Goal: Task Accomplishment & Management: Use online tool/utility

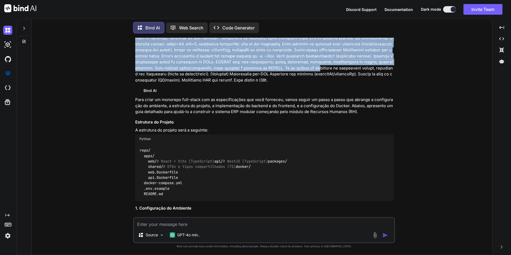
scroll to position [267, 0]
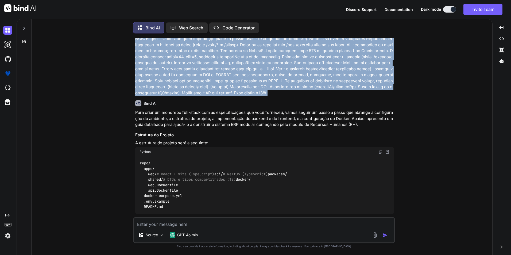
drag, startPoint x: 136, startPoint y: 52, endPoint x: 178, endPoint y: 98, distance: 62.5
copy p "Objetivo Gerar um monorepo full-stack com frontend React + TypeScript e backend…"
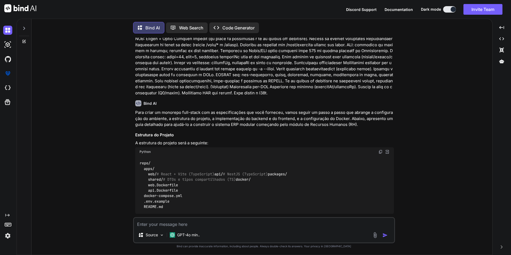
click at [223, 30] on div "Created with Pixso. Code Generator" at bounding box center [234, 27] width 50 height 11
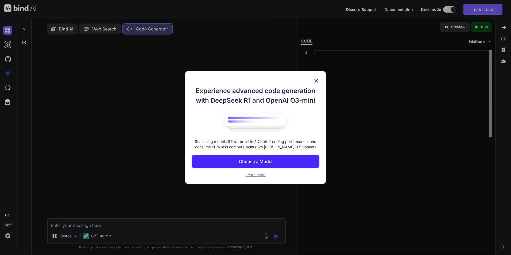
click at [259, 161] on p "Choose a Model" at bounding box center [255, 161] width 33 height 6
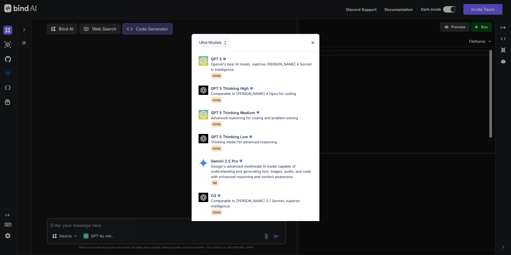
click at [216, 43] on div "Ultra Models" at bounding box center [213, 43] width 35 height 12
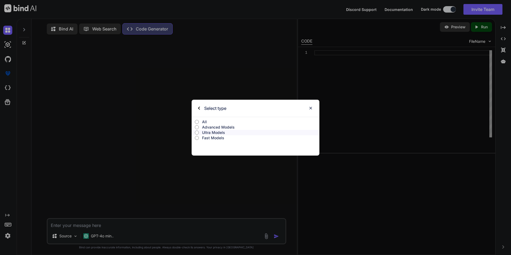
click at [207, 121] on p "All" at bounding box center [260, 121] width 117 height 5
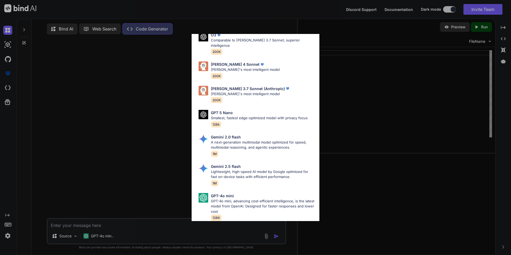
scroll to position [268, 0]
click at [230, 169] on p "Lightweight, high-speed AI model by Google optimized for fast on-device tasks w…" at bounding box center [263, 174] width 104 height 10
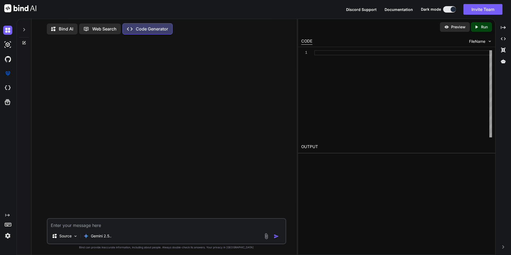
click at [88, 228] on textarea at bounding box center [167, 224] width 238 height 10
paste textarea "Objetivo Gerar um monorepo full-stack com frontend React + TypeScript e backend…"
type textarea "x"
type textarea "Objetivo Gerar um monorepo full-stack com frontend React + TypeScript e backend…"
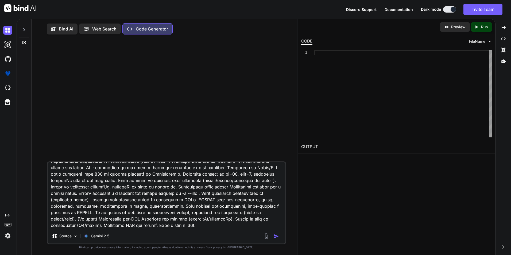
type textarea "x"
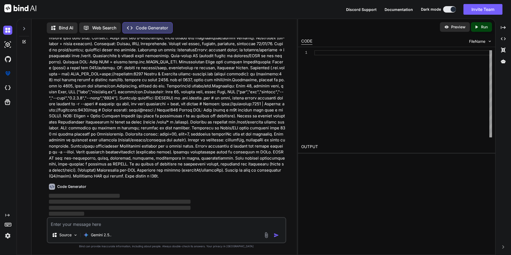
scroll to position [220, 0]
click at [65, 235] on p "Source" at bounding box center [65, 234] width 12 height 5
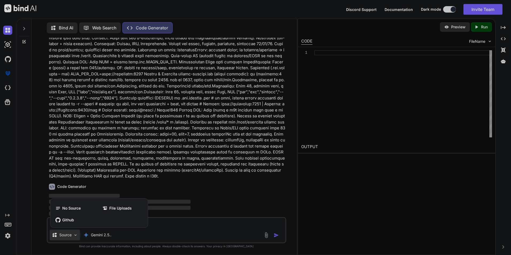
click at [65, 235] on div at bounding box center [255, 127] width 511 height 255
type textarea "x"
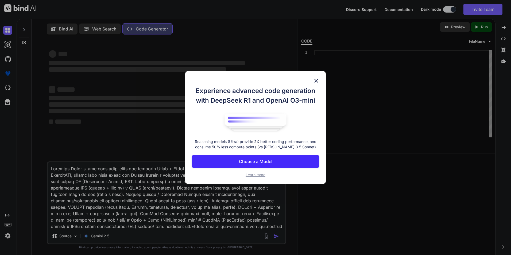
type textarea "x"
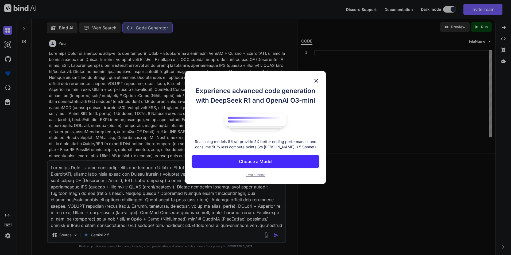
click at [258, 165] on button "Choose a Model" at bounding box center [256, 161] width 128 height 13
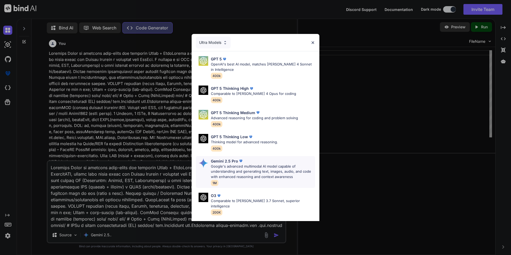
scroll to position [27, 0]
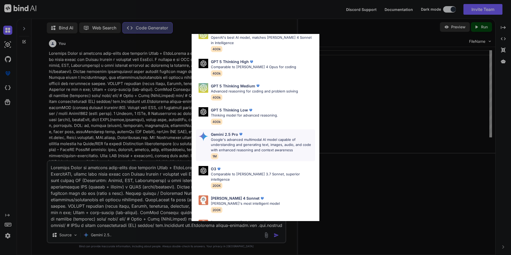
click at [228, 146] on p "Google's advanced multimodal AI model capable of understanding and generating t…" at bounding box center [263, 145] width 104 height 16
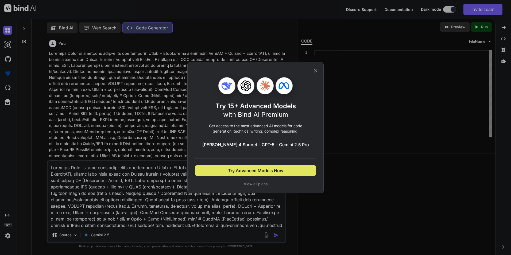
click at [257, 172] on span "Try Advanced Models Now" at bounding box center [255, 170] width 55 height 6
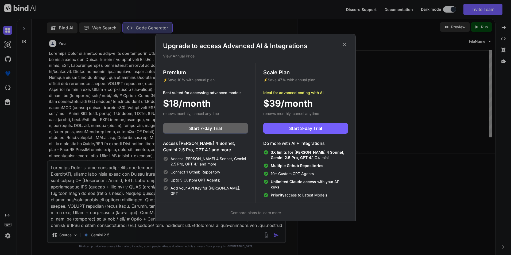
click at [189, 56] on p "View Annual Price" at bounding box center [255, 55] width 185 height 5
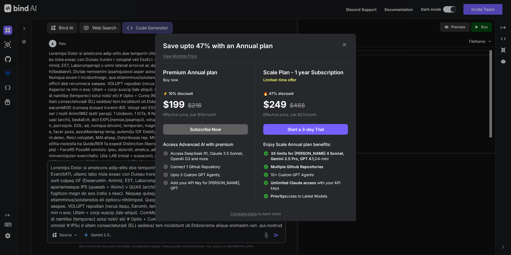
click at [189, 56] on p "View Monthly Price" at bounding box center [255, 55] width 185 height 5
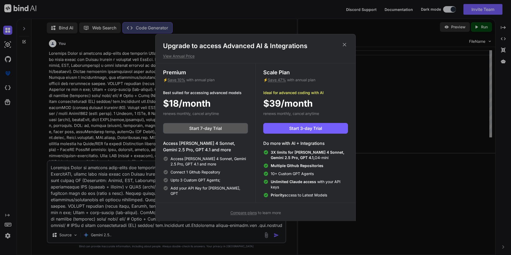
click at [200, 132] on button "Start 7-day Trial" at bounding box center [205, 128] width 85 height 11
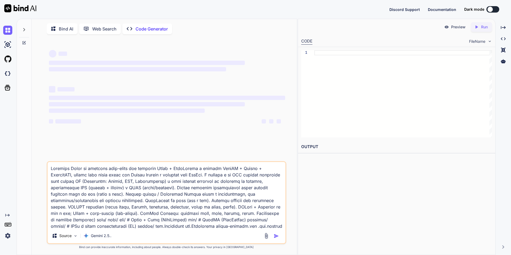
click at [89, 168] on textarea at bounding box center [167, 195] width 238 height 66
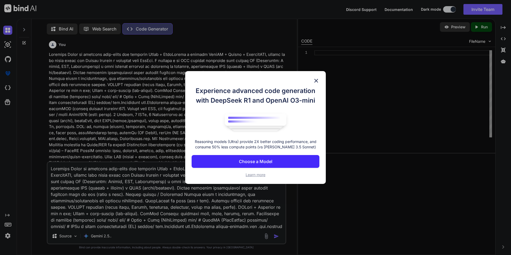
scroll to position [2, 0]
click at [270, 155] on button "Choose a Model" at bounding box center [256, 161] width 128 height 13
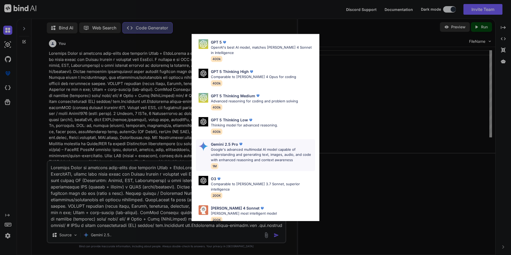
scroll to position [0, 0]
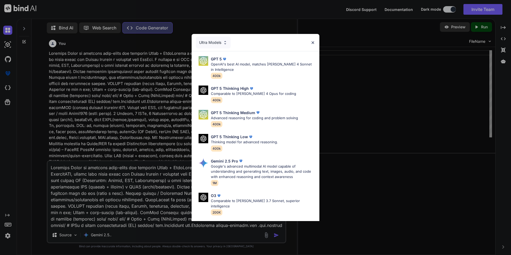
click at [209, 44] on div "Ultra Models" at bounding box center [213, 43] width 35 height 12
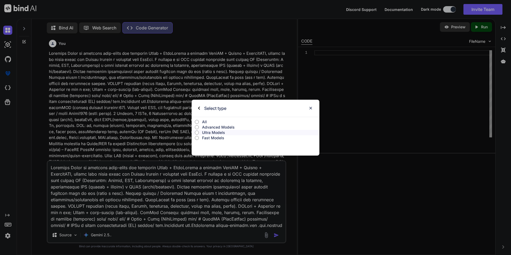
click at [202, 120] on p "All" at bounding box center [260, 121] width 117 height 5
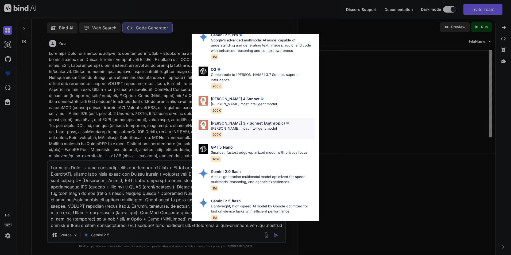
scroll to position [268, 0]
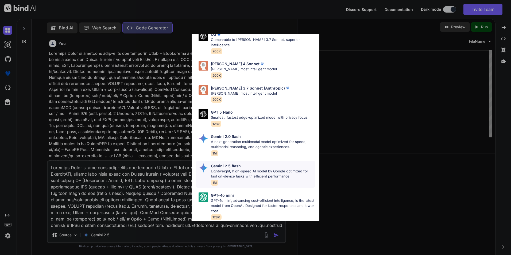
click at [237, 169] on p "Lightweight, high-speed AI model by Google optimized for fast on-device tasks w…" at bounding box center [263, 174] width 104 height 10
type textarea "x"
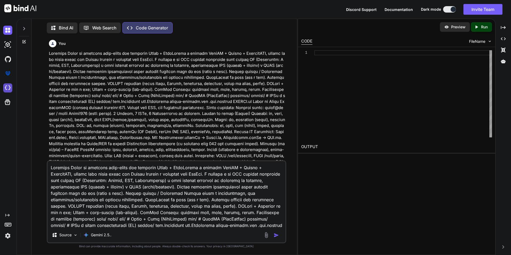
click at [4, 89] on img at bounding box center [7, 87] width 9 height 9
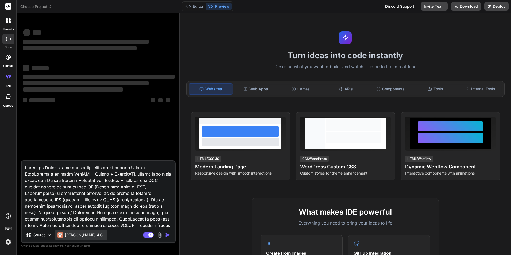
click at [74, 236] on p "[PERSON_NAME] 4 S.." at bounding box center [85, 234] width 40 height 5
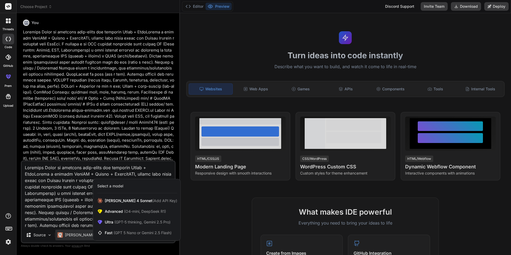
click at [107, 186] on div "Select a model" at bounding box center [110, 185] width 26 height 5
click at [104, 234] on icon at bounding box center [100, 232] width 7 height 5
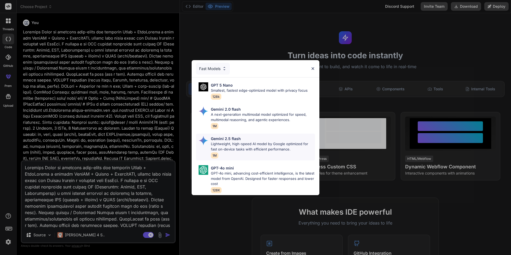
click at [224, 139] on p "Gemini 2.5 flash" at bounding box center [226, 139] width 30 height 6
type textarea "x"
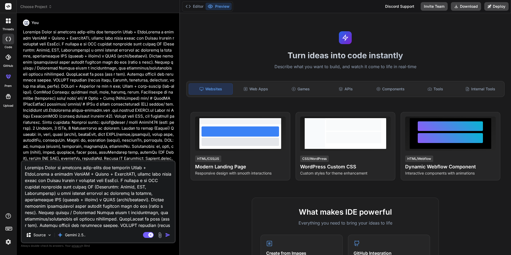
click at [92, 212] on textarea at bounding box center [98, 194] width 153 height 66
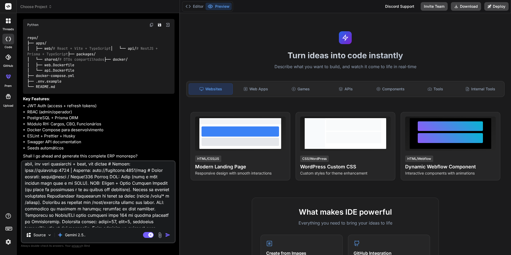
scroll to position [630, 0]
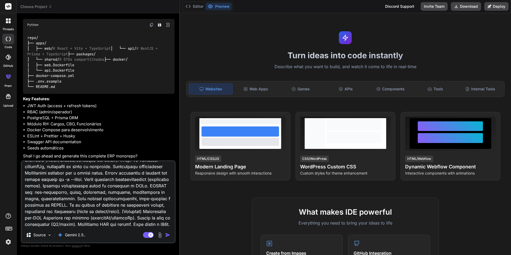
click at [118, 195] on textarea at bounding box center [98, 194] width 153 height 66
type textarea "x"
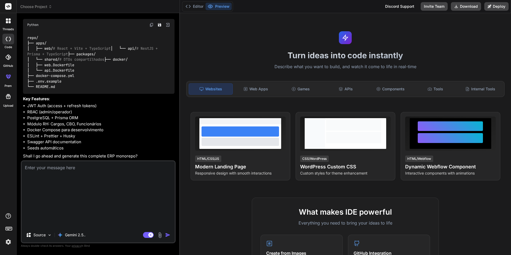
scroll to position [551, 0]
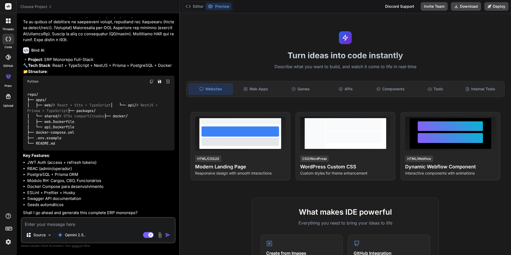
click at [71, 212] on p "Shall I go ahead and generate this complete ERP monorepo?" at bounding box center [99, 213] width 152 height 6
copy p "generate"
click at [72, 227] on textarea at bounding box center [98, 223] width 153 height 10
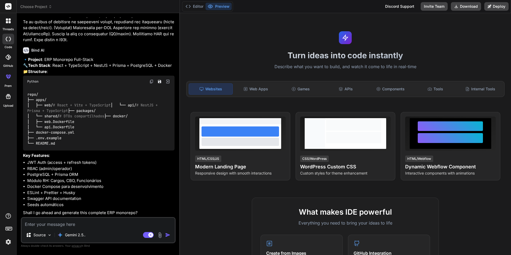
type textarea "y"
type textarea "x"
type textarea "ye"
type textarea "x"
type textarea "yes"
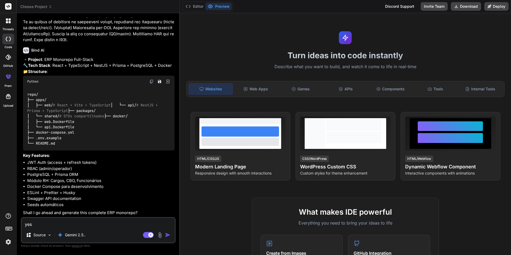
type textarea "x"
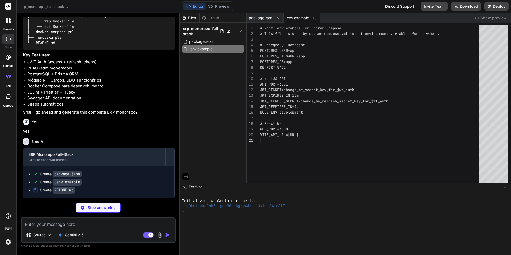
scroll to position [651, 0]
type textarea "x"
type textarea "in functions. - **TypeScript Everywhere**: Strict TypeScript usage across the e…"
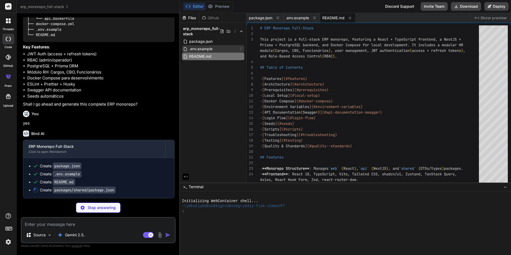
type textarea "x"
type textarea ""prettier": "^3.0.0" } }"
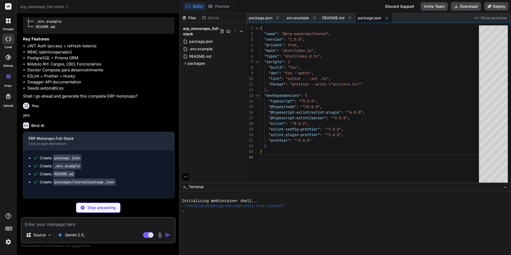
type textarea "x"
type textarea ""forceConsistentCasingInFileNames": true, "declaration": true, "sourceMap": tru…"
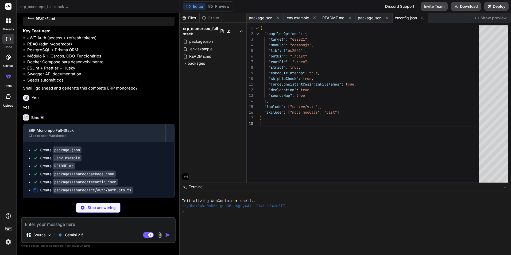
type textarea "x"
type textarea "accessToken: string; refreshToken: string; } export class RefreshTokenDto { @Is…"
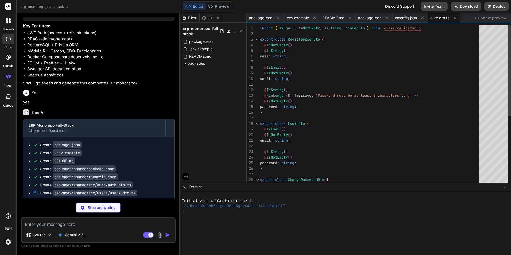
type textarea "x"
type textarea "export class UserQueryDto extends PaginationDto { @IsOptional() @IsString() q?:…"
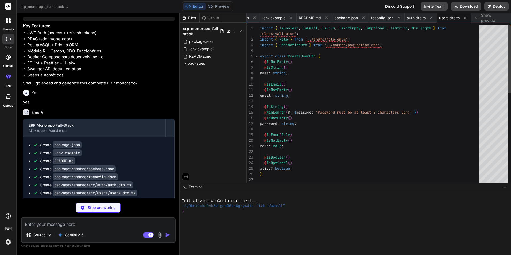
type textarea "x"
type textarea "} export class CargoQueryDto extends PaginationDto { @IsOptional() @IsString() …"
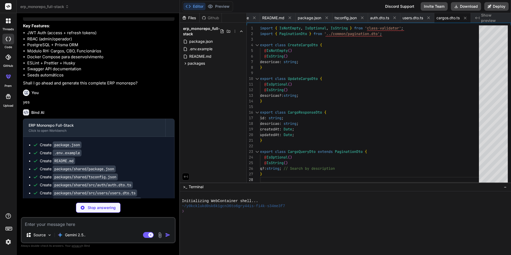
type textarea "x"
type textarea "export class CboQueryDto extends PaginationDto { @IsOptional() @IsString() q?: …"
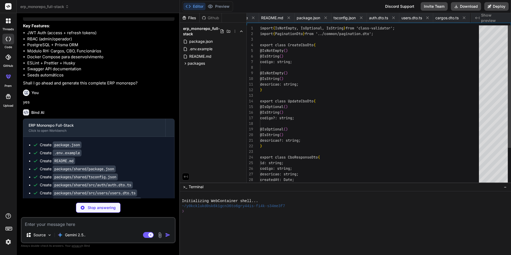
scroll to position [0, 94]
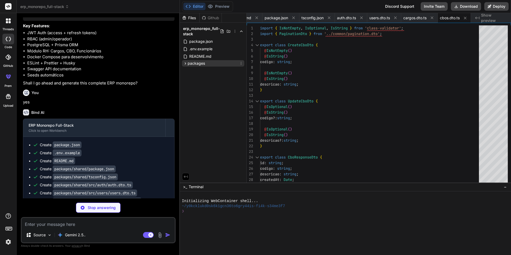
click at [186, 62] on icon at bounding box center [185, 63] width 5 height 5
type textarea "x"
type textarea "@IsOptional() @IsUUID() cboId?: string; }"
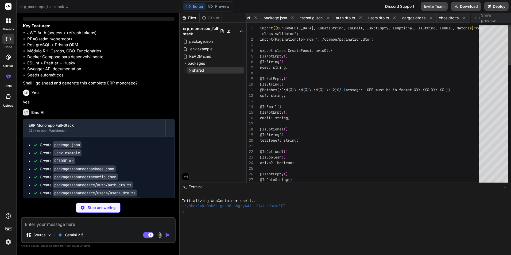
scroll to position [0, 141]
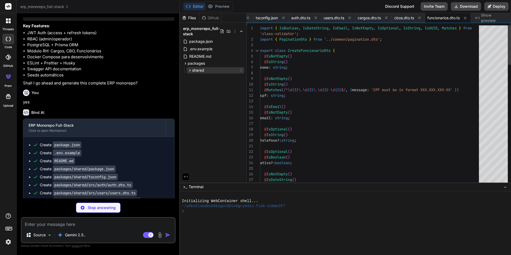
click at [189, 69] on icon at bounding box center [190, 70] width 5 height 5
type textarea "x"
type textarea "export class PaginatedResponseDto<T> { data: T[]; total: number; page: number; …"
type textarea "x"
type textarea "export enum Role { ADMIN = 'admin', OPERADOR = 'operador', }"
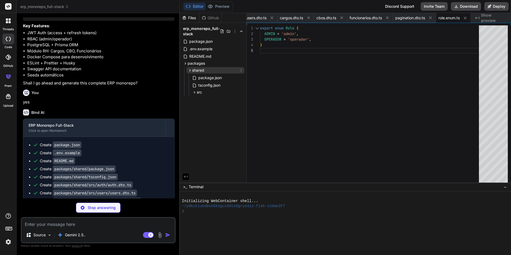
type textarea "x"
type textarea "export * from './auth/auth.dto'; export * from './users/users.dto'; export * fr…"
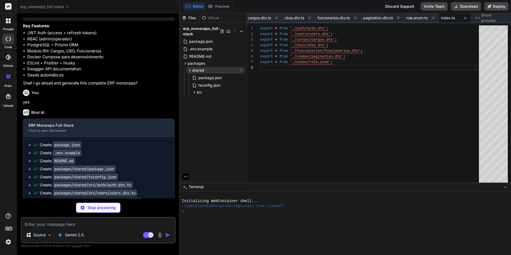
click at [189, 69] on icon at bounding box center [190, 70] width 5 height 5
click at [184, 62] on icon at bounding box center [185, 63] width 5 height 5
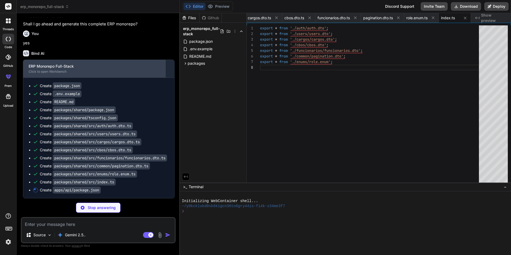
type textarea "x"
type textarea "}"
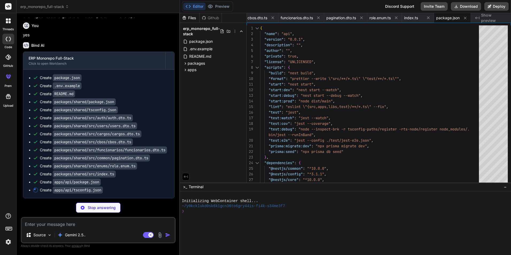
scroll to position [753, 0]
type textarea "x"
type textarea ""@erp-monorepo/shared": ["../packages/shared/src"] } } }"
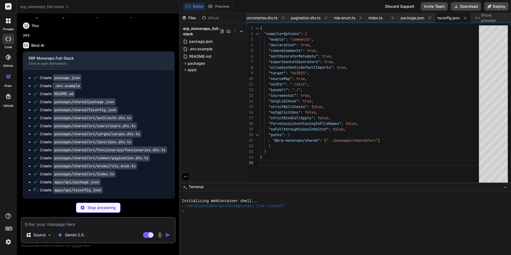
type textarea "x"
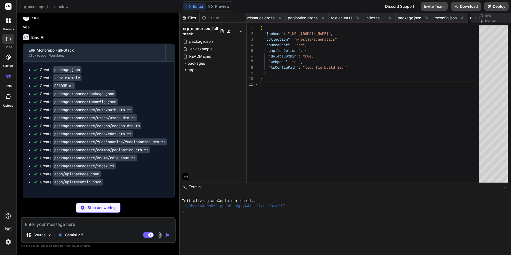
scroll to position [0, 359]
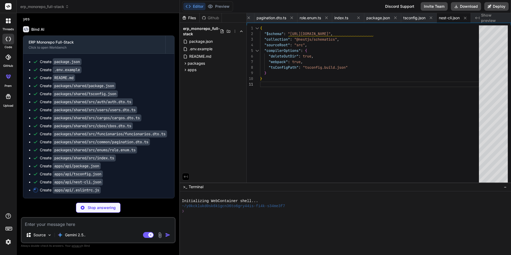
type textarea "x"
type textarea ""@typescript-eslint/explicit-function-return-type": "off", "@typescript-eslint/…"
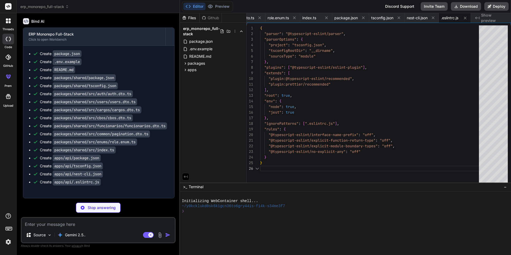
type textarea "x"
type textarea "{ "semi": true, "singleQuote": true, "trailingComma": "all", "printWidth": 100,…"
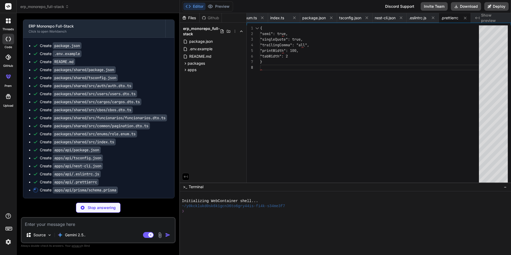
type textarea "x"
type textarea "}"
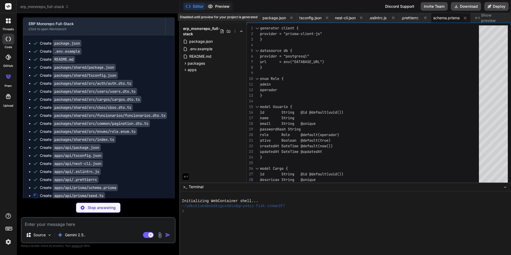
type textarea "x"
type textarea ".catch((e) => { console.error(e); process.exit(1); }) .finally(async () => { aw…"
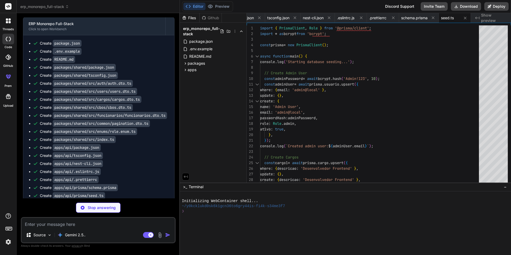
type textarea "x"
type textarea "console.log(`Swagger UI available at: ${await app.getUrl()}/api`); } bootstrap(…"
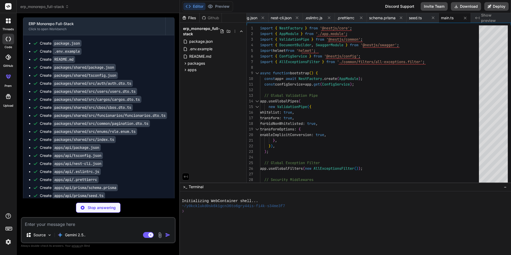
type textarea "x"
type textarea "useClass: JwtAuthGuard, // Apply JwtAuthGuard globally }, { provide: APP_GUARD,…"
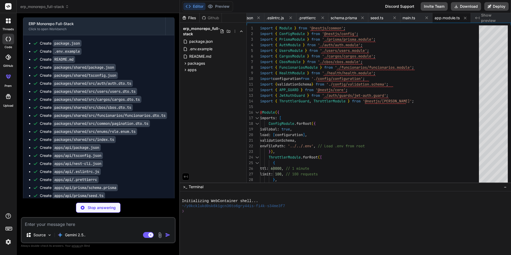
type textarea "x"
type textarea "});"
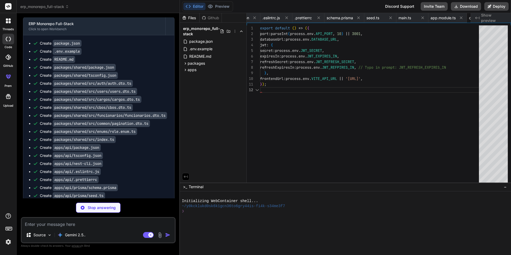
scroll to position [0, 608]
type textarea "x"
type textarea "VITE_API_URL: Joi.string().uri().default('http://localhost:3000'), });"
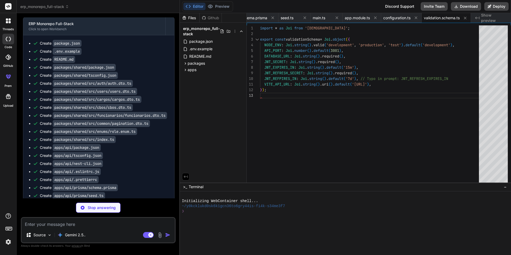
type textarea "x"
type textarea "this.$on('beforeExit', async () => { await app.close(); }); } }"
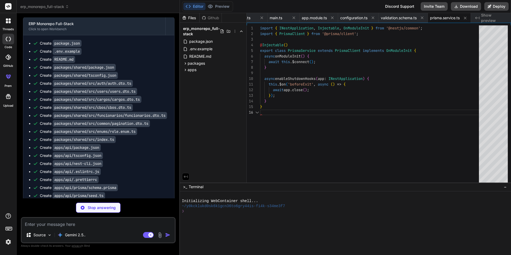
type textarea "x"
type textarea "import { Module } from '@nestjs/common'; import { PrismaService } from './prism…"
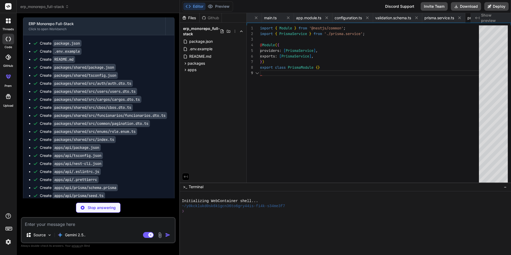
scroll to position [0, 744]
type textarea "x"
type textarea "}), }), ], controllers: [AuthController], providers: [AuthService, JwtStrategy,…"
type textarea "x"
type textarea "} const newHashedPassword = await bcrypt.hash(changePasswordDto.newPassword, 10…"
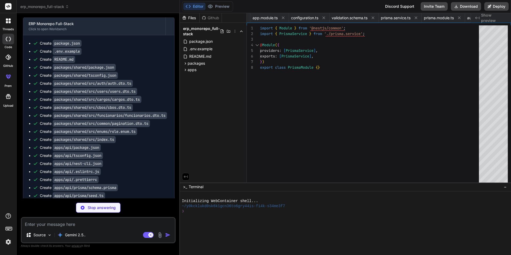
type textarea "x"
type textarea "return { sub: user.id, email: user.email, role: user.role }; } } </"
type textarea "x"
type textarea "} handleRequest(err, user, info) { if (err || !user) { throw err || new Unautho…"
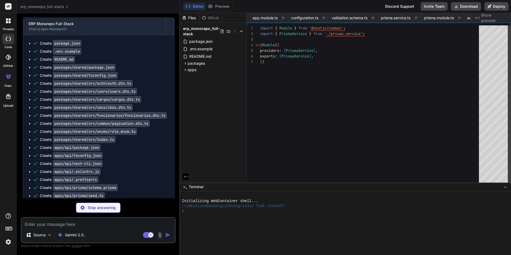
type textarea "x"
type textarea "}) export class UsersModule {}"
type textarea "x"
type textarea "if (error.code === 'P2025') { throw new NotFoundException(`User with ID "${id}"…"
type textarea "x"
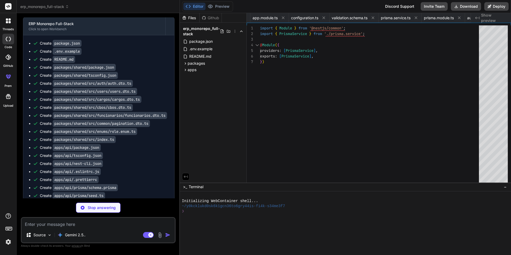
type textarea "@Roles(Role.admin) @HttpCode(HttpStatus.NO_CONTENT) @ApiResponse({ status: Http…"
type textarea "x"
type textarea "import { SetMetadata } from '@nestjs/common'; import { Role } from '@prisma/cli…"
type textarea "x"
type textarea "const { user } = context.switchToHttp().getRequest(); // user object is populat…"
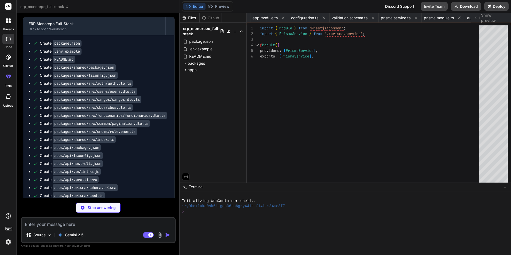
type textarea "x"
type textarea "export class CargosModule {}"
type textarea "x"
type textarea "throw new NotFoundException(`Cargo with ID "${id}" not found`); } throw error; …"
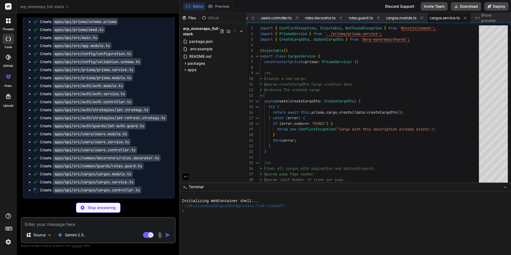
scroll to position [959, 0]
type textarea "x"
type textarea "}"
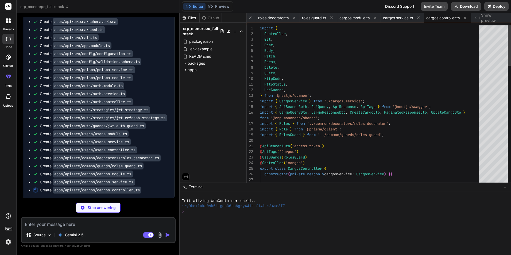
type textarea "x"
type textarea "export class CbosModule {}"
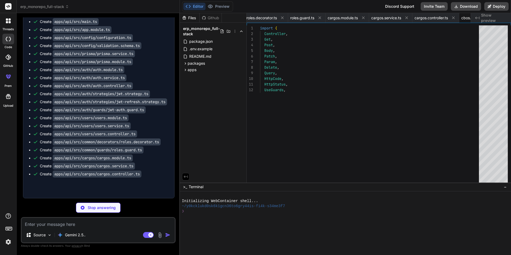
type textarea "x"
type textarea "} }"
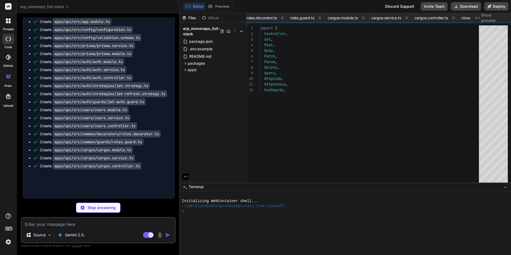
type textarea "x"
type textarea "}"
type textarea "x"
type textarea "export class FuncionariosModule {}"
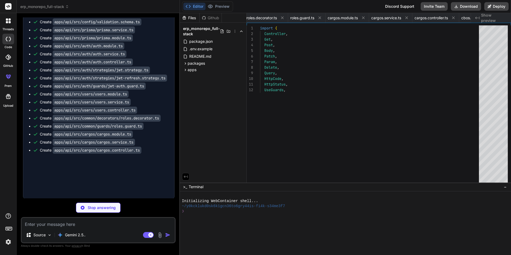
type textarea "x"
type textarea "}"
type textarea "x"
type textarea "await this.funcionariosService.remove(id); } }"
type textarea "x"
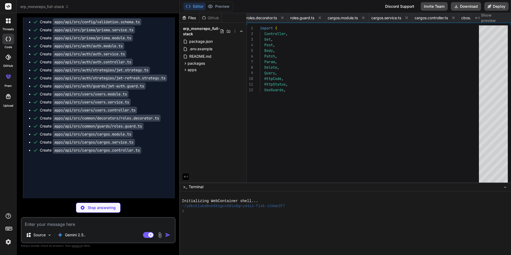
type textarea "import { Module } from '@nestjs/common'; import { HealthController } from './he…"
type textarea "x"
type textarea "*/ @Public() @Get() check() { return { status: 'ok' }; } }"
type textarea "x"
type textarea "import { SetMetadata } from '@nestjs/common'; export const IS_PUBLIC_KEY = 'isP…"
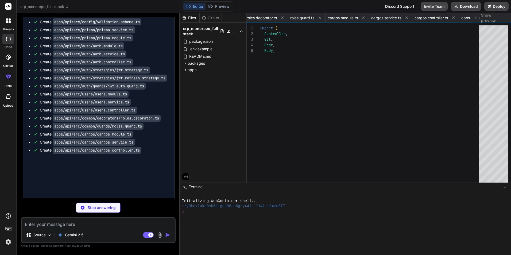
type textarea "x"
type textarea "); response.status(status).json(errorResponse); } }"
type textarea "x"
type textarea ""prettier": "^3.2.4", "prettier-plugin-tailwindcss": "^0.5.11", "tailwindcss": …"
type textarea "x"
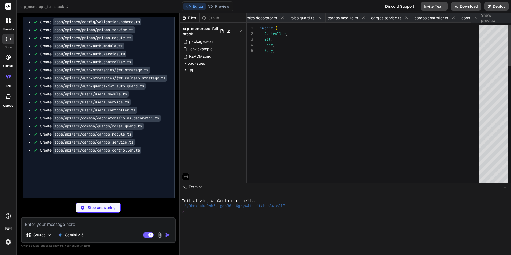
type textarea ""references": [{ "path": "./tsconfig.node.json" }] }"
type textarea "x"
type textarea "}, "include": ["vite.config.ts"] }"
type textarea "x"
type textarea "port: 3000, }, });"
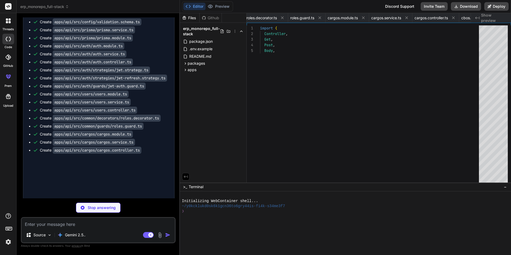
type textarea "x"
type textarea "'accordion-up': 'accordion-up 0.2s ease-out', }, }, }, plugins: [require('tailw…"
type textarea "x"
type textarea "module.exports = { plugins: { tailwindcss: {}, autoprefixer: {}, }, };"
type textarea "x"
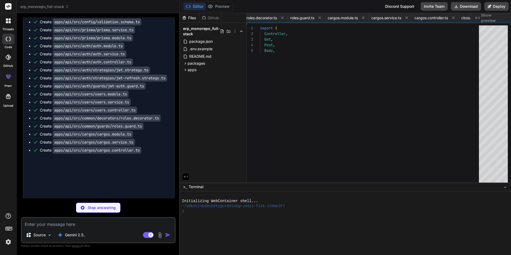
type textarea "{ argsIgnorePattern: '^_', varsIgnorePattern: '^_', caughtErrorsIgnorePattern: …"
type textarea "x"
type textarea "<svg xmlns="http://www.w3.org/2000/svg" width="24" height="24" viewBox="0 0 24 …"
type textarea "x"
type textarea "<QueryClientProvider client={queryClient}> <App /> <Toaster /> <ReactQueryDevto…"
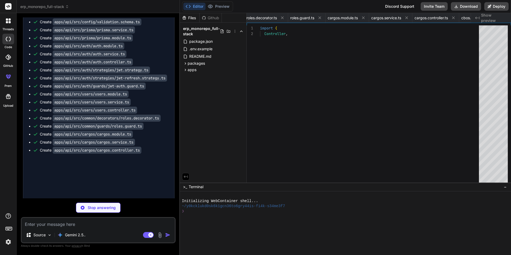
type textarea "x"
type textarea "import { RouterProvider } from 'react-router-dom'; import { router } from './ro…"
type textarea "x"
type textarea "@apply border-border; } body { @apply bg-background text-foreground; } }"
type textarea "x"
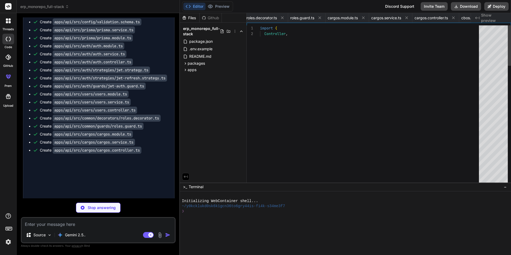
type textarea "x"
type textarea "export { Avatar, AvatarImage, AvatarFallback };"
type textarea "x"
type textarea "export { Button, buttonVariants };"
type textarea "x"
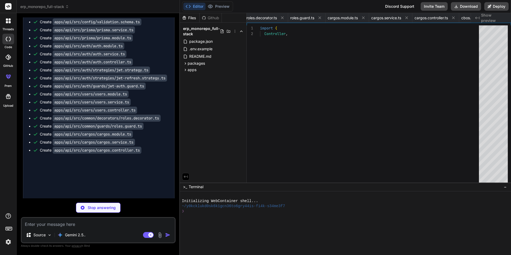
type textarea "IconRight: ({ ...props }) => <ChevronRight className="h-4 w-4" />, }} {...props…"
type textarea "x"
type textarea "/> )); CardFooter.displayName = 'CardFooter'; export { Card, CardHeader, CardFo…"
type textarea "x"
type textarea "export { Checkbox };"
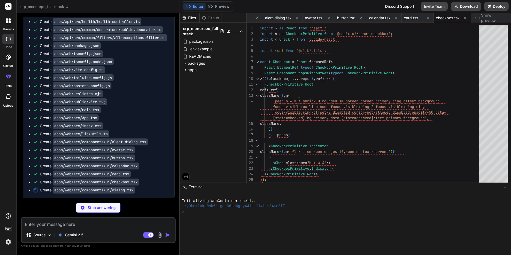
scroll to position [1202, 0]
type textarea "x"
type textarea "DialogOverlay, DialogTrigger, DialogContent, DialogHeader, DialogFooter, Dialog…"
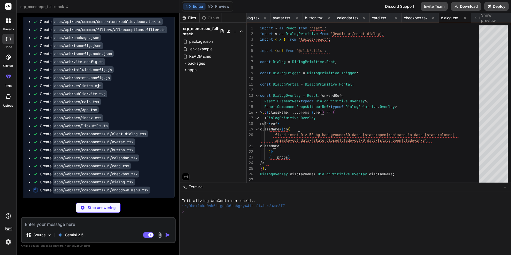
type textarea "x"
type textarea "DropdownMenuLabel, DropdownMenuSeparator, DropdownMenuShortcut, DropdownMenuGro…"
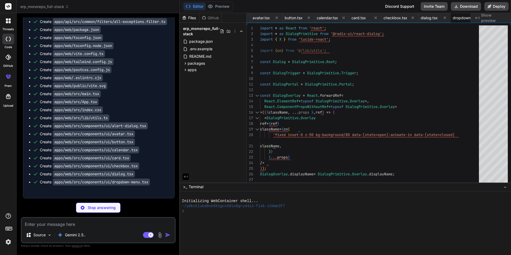
type textarea "x"
type textarea "};"
type textarea "x"
type textarea "/> ); }, ); Input.displayName = 'Input'; export { Input };"
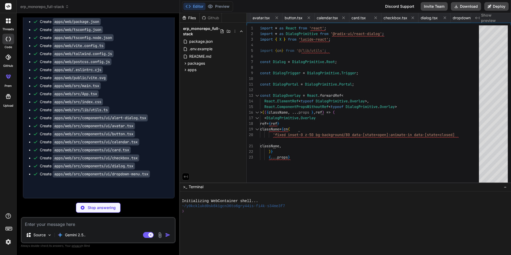
type textarea "x"
type textarea "Label.displayName = LabelPrimitive.Root.displayName; export { Label };"
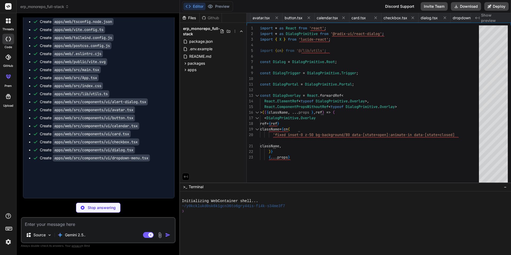
type textarea "x"
type textarea "PopoverContent.displayName = PopoverPrimitive.Content.displayName; export { Pop…"
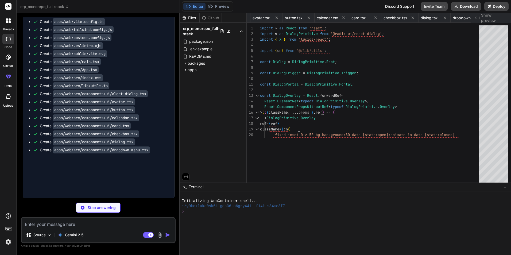
type textarea "x"
type textarea "};"
type textarea "x"
type textarea "className, )} {...props} /> ), ); Separator.displayName = SeparatorPrimitive.Ro…"
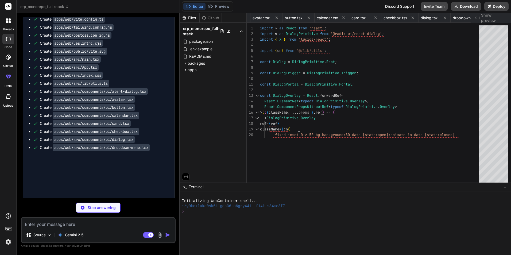
type textarea "x"
type textarea "SheetClose, SheetContent, SheetHeader, SheetFooter, SheetTitle, SheetDescriptio…"
type textarea "x"
type textarea "TableBody, TableFooter, TableHead, TableRow, TableCell, TableCaption, };"
type textarea "x"
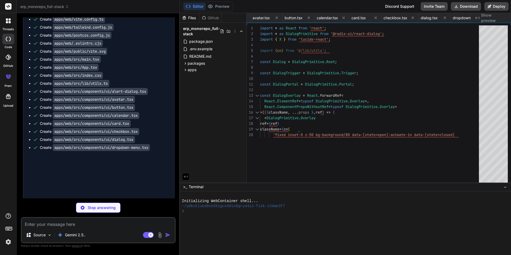
type textarea "type ToastActionElement, ToastProvider, ToastViewport, Toast, ToastTitle, Toast…"
type textarea "x"
type textarea "}"
type textarea "x"
type textarea "export { useToast, reducer };"
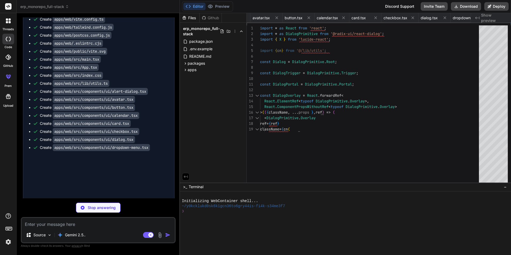
type textarea "x"
type textarea "); }"
type textarea "x"
type textarea "<div className="mt-auto border-t pt-4 text-sm text-gray-600"> <p>Logged in as: …"
type textarea "x"
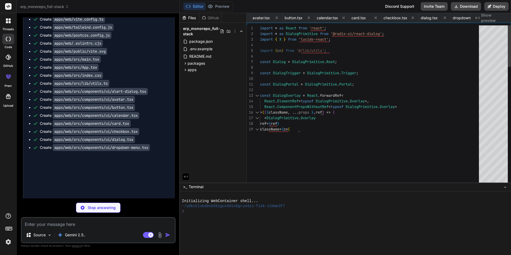
type textarea "<LogOut className="mr-2 h-4 w-4" /> <span>Log out</span> </DropdownMenuItem> </…"
type textarea "x"
type textarea "</Card> </div> ); }"
type textarea "x"
type textarea "} </"
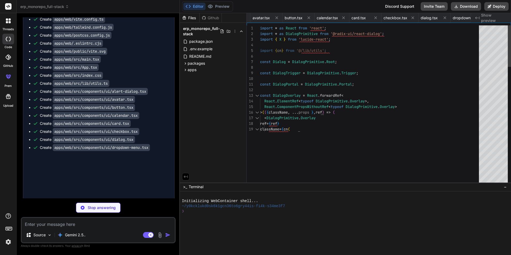
type textarea "x"
type textarea "{isSubmitting && <Loader2 className="mr-2 h-4 w-4 animate-spin" />} {cargo ? 'U…"
type textarea "x"
type textarea "lastPage={data?.lastPage || 1} onPageChange={setPage} /> </div> ); }"
type textarea "x"
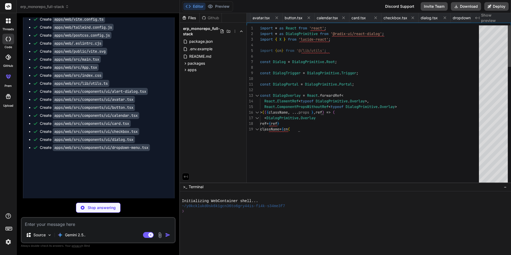
type textarea "); }"
type textarea "x"
type textarea "<PaginationControls currentPage={data?.page || 1} lastPage={data?.lastPage || 1…"
type textarea "x"
type textarea "}"
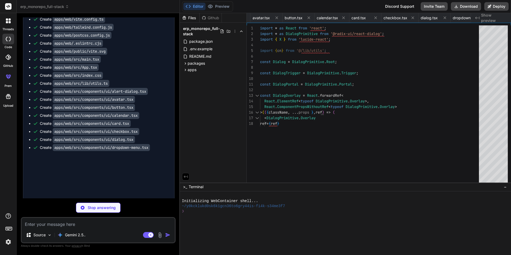
type textarea "x"
type textarea "</div> ); }"
type textarea "x"
type textarea "</span> <Button variant="outline" size="sm" onClick={handleNext} disabled={curr…"
type textarea "x"
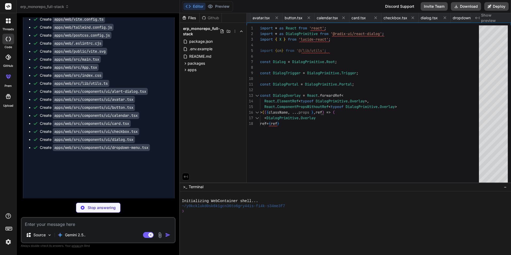
type textarea "}); logout(); }, }); }"
type textarea "x"
type textarea "export default api;"
type textarea "x"
type textarea "return response.data; }; export const getMyProfile = async (): Promise<UserResp…"
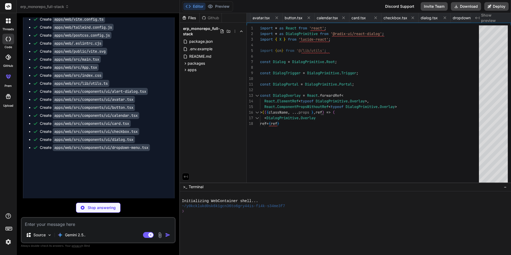
type textarea "x"
type textarea "export const updateCargo = async (id: string, data: UpdateCargoDto): Promise<Ca…"
type textarea "x"
type textarea "export const updateCbo = async (id: string, data: UpdateCboDto): Promise<CboRes…"
type textarea "x"
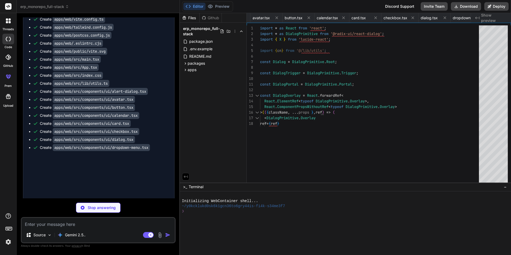
type textarea "};"
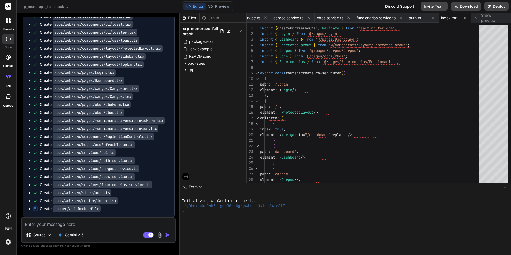
scroll to position [1454, 0]
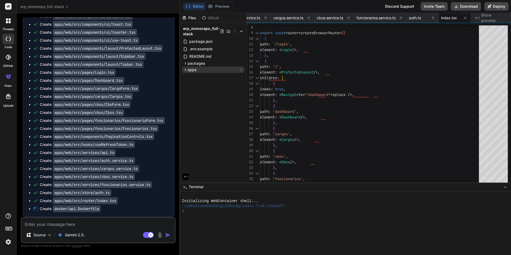
click at [186, 72] on icon at bounding box center [185, 70] width 5 height 5
click at [188, 77] on icon at bounding box center [190, 77] width 5 height 5
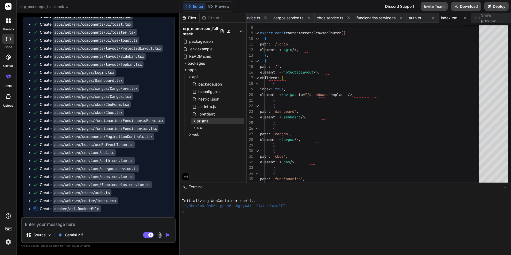
click at [195, 121] on icon at bounding box center [194, 121] width 1 height 2
click at [196, 143] on icon at bounding box center [194, 143] width 5 height 5
click at [208, 137] on span "seed.ts" at bounding box center [209, 136] width 14 height 6
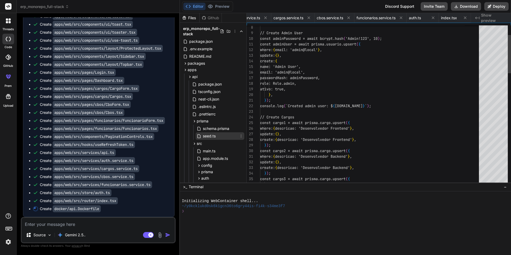
scroll to position [0, 688]
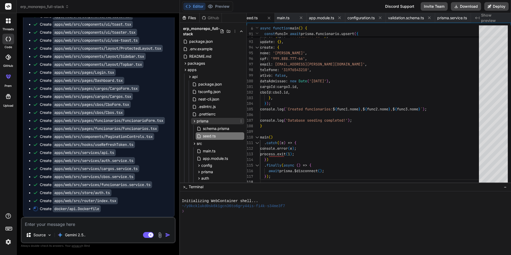
click at [194, 120] on icon at bounding box center [194, 121] width 1 height 2
click at [193, 129] on icon at bounding box center [194, 127] width 5 height 5
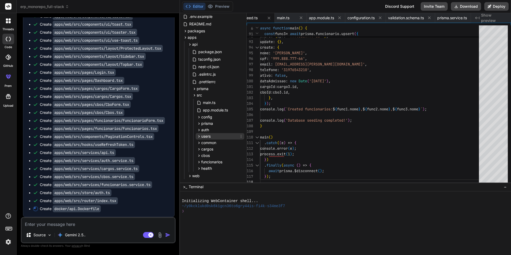
scroll to position [41, 0]
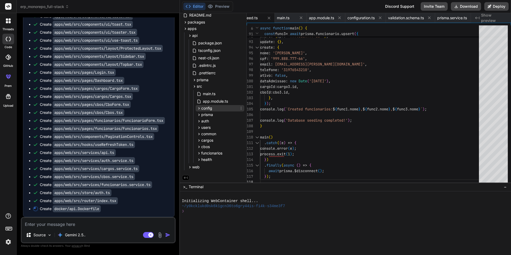
click at [200, 110] on icon at bounding box center [199, 108] width 5 height 5
click at [199, 110] on icon at bounding box center [199, 108] width 5 height 5
click at [199, 112] on div "prisma" at bounding box center [220, 115] width 49 height 6
click at [199, 111] on div "config" at bounding box center [220, 108] width 49 height 6
click at [218, 118] on span "configuration.ts" at bounding box center [221, 116] width 28 height 6
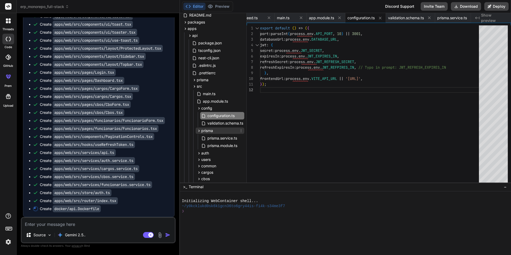
click at [198, 129] on icon at bounding box center [199, 131] width 5 height 5
click at [212, 125] on span "validation.schema.ts" at bounding box center [225, 123] width 37 height 6
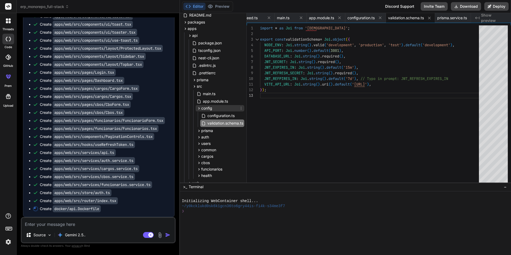
click at [201, 109] on icon at bounding box center [199, 108] width 5 height 5
click at [200, 122] on icon at bounding box center [199, 121] width 5 height 5
click at [211, 131] on span "auth.module.ts" at bounding box center [220, 128] width 27 height 6
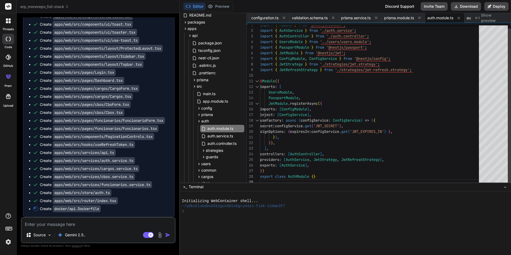
scroll to position [0, 0]
click at [327, 119] on div "import { Module } from '@nestjs/common' ; import { AuthService } from './auth.s…" at bounding box center [371, 103] width 222 height 163
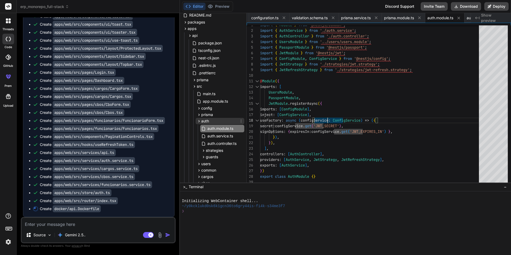
click at [198, 122] on icon at bounding box center [199, 121] width 5 height 5
click at [199, 155] on icon at bounding box center [199, 153] width 5 height 5
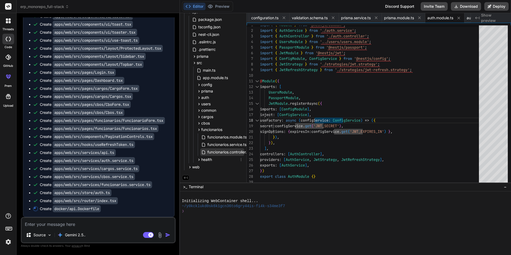
scroll to position [66, 0]
click at [227, 141] on span "funcionarios.service.ts" at bounding box center [227, 144] width 40 height 6
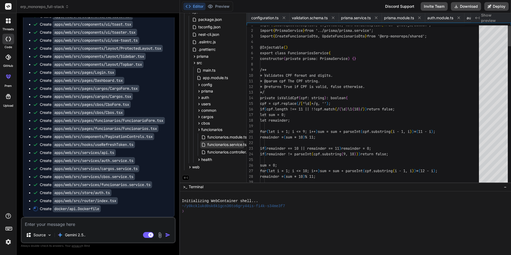
scroll to position [0, 1578]
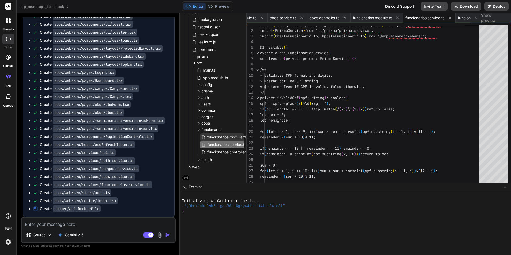
click at [226, 138] on span "funcionarios.module.ts" at bounding box center [227, 137] width 40 height 6
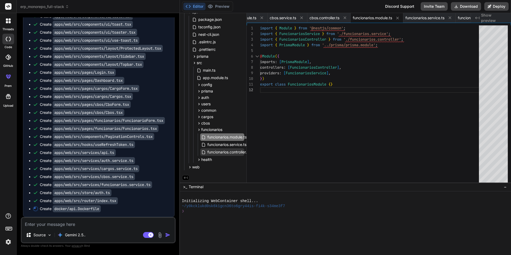
click at [220, 150] on span "funcionarios.controller.ts" at bounding box center [229, 152] width 44 height 6
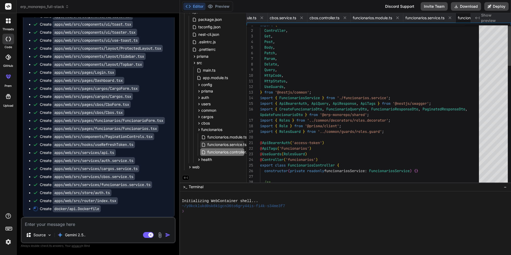
scroll to position [0, 1631]
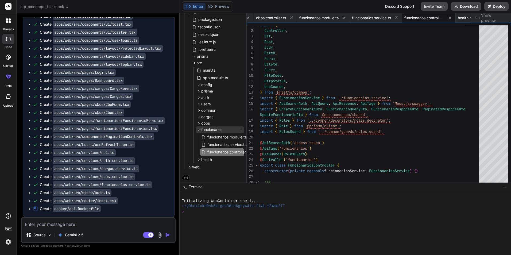
click at [198, 129] on icon at bounding box center [199, 130] width 5 height 5
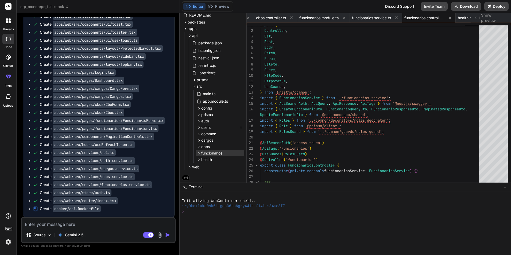
scroll to position [41, 0]
click at [190, 167] on icon at bounding box center [190, 167] width 5 height 5
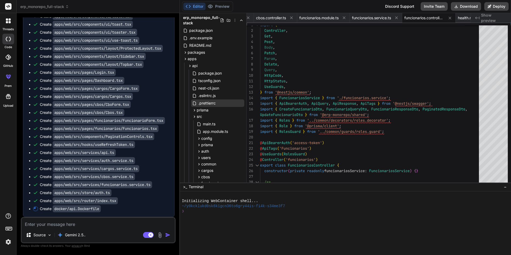
scroll to position [0, 0]
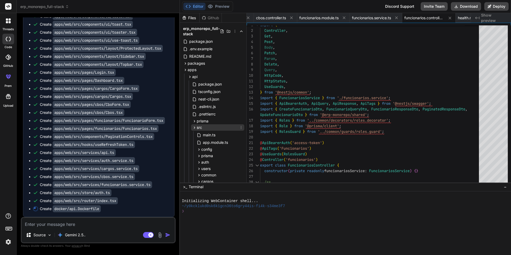
click at [194, 128] on icon at bounding box center [194, 127] width 5 height 5
click at [190, 77] on icon at bounding box center [190, 77] width 5 height 5
click at [191, 85] on icon at bounding box center [190, 83] width 5 height 5
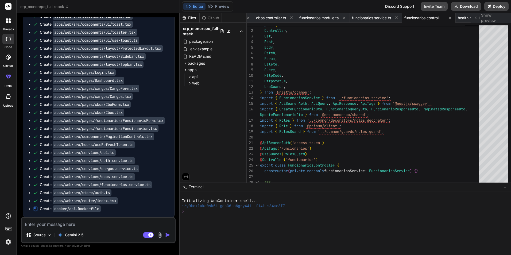
drag, startPoint x: 185, startPoint y: 67, endPoint x: 179, endPoint y: 83, distance: 17.3
click at [185, 68] on div "apps" at bounding box center [213, 70] width 62 height 6
click at [9, 241] on img at bounding box center [8, 241] width 9 height 9
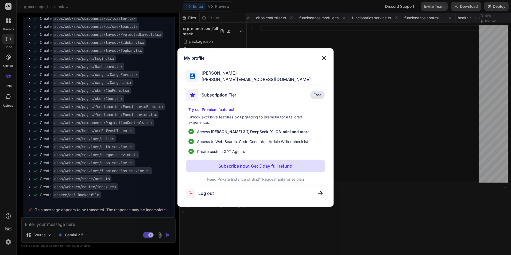
scroll to position [0, 3733]
drag, startPoint x: 324, startPoint y: 57, endPoint x: 264, endPoint y: 2, distance: 81.2
click at [324, 57] on img at bounding box center [324, 58] width 6 height 6
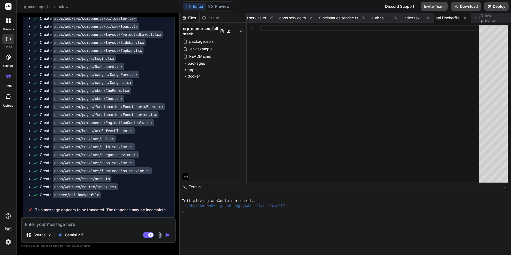
scroll to position [1467, 0]
click at [105, 228] on div "Source Gemini 2.5.. Agent Mode. When this toggle is activated, AI automatically…" at bounding box center [98, 230] width 155 height 26
click at [111, 226] on textarea at bounding box center [98, 223] width 153 height 10
click at [87, 234] on div "Gemini 2.5.." at bounding box center [71, 235] width 32 height 11
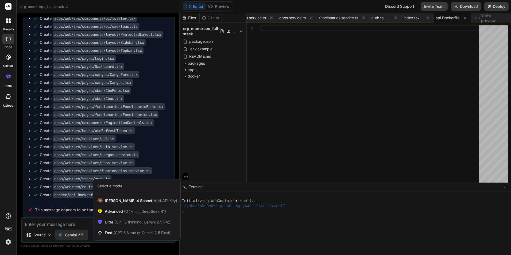
click at [111, 189] on div "Select a model" at bounding box center [136, 186] width 87 height 14
click at [111, 187] on div "Select a model" at bounding box center [110, 185] width 26 height 5
click at [107, 235] on span "Fast (GPT 5 Nano or Gemini 2.5 Flash)" at bounding box center [138, 232] width 67 height 5
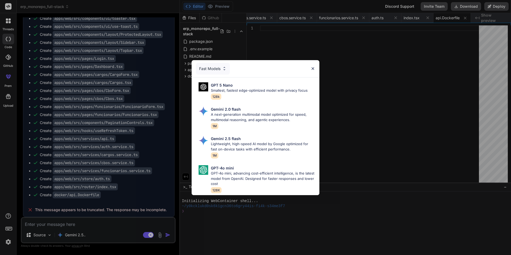
click at [215, 71] on div "Fast Models" at bounding box center [213, 69] width 34 height 12
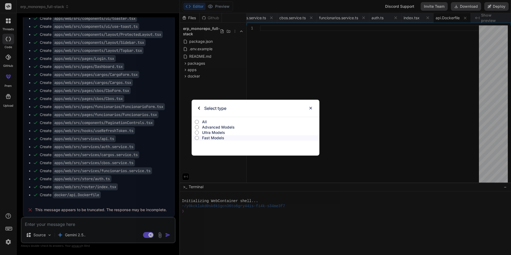
click at [205, 119] on p "All" at bounding box center [260, 121] width 117 height 5
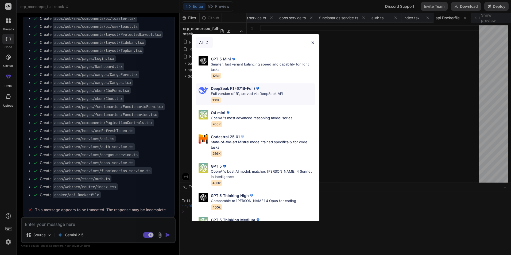
scroll to position [27, 0]
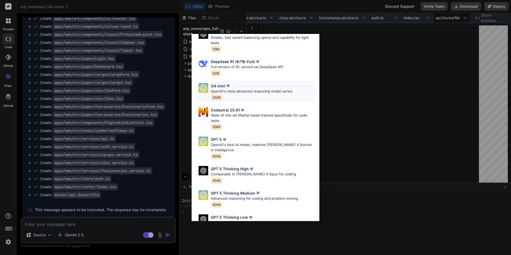
click at [262, 95] on div "O4 mini OpenAI's most advanced reasoning model series 200K" at bounding box center [252, 91] width 82 height 17
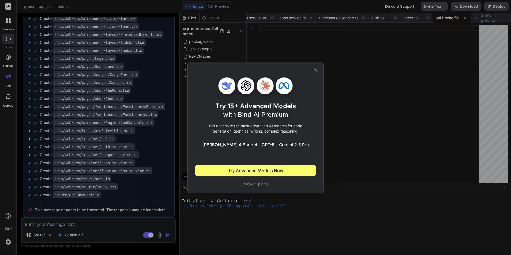
click at [317, 71] on icon at bounding box center [316, 71] width 6 height 6
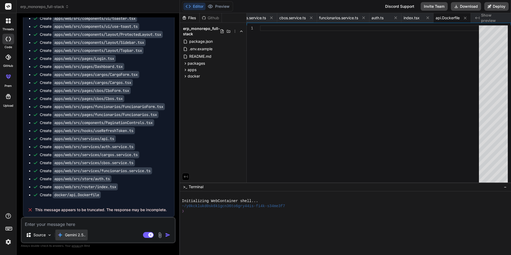
click at [79, 234] on p "Gemini 2.5.." at bounding box center [75, 234] width 21 height 5
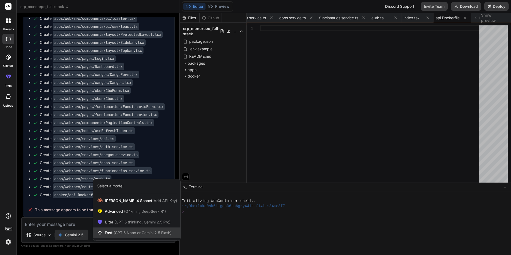
click at [115, 233] on span "(GPT 5 Nano or Gemini 2.5 Flash)" at bounding box center [143, 232] width 58 height 5
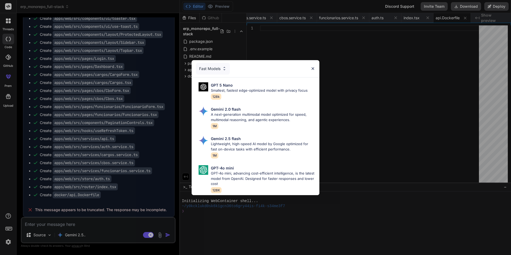
click at [218, 69] on div "Fast Models" at bounding box center [213, 69] width 34 height 12
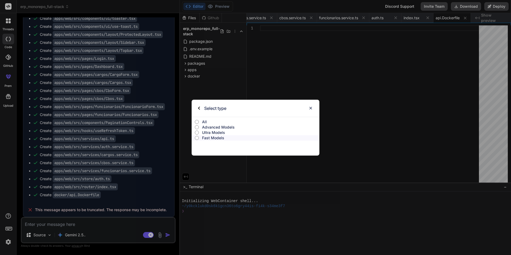
click at [204, 120] on p "All" at bounding box center [260, 121] width 117 height 5
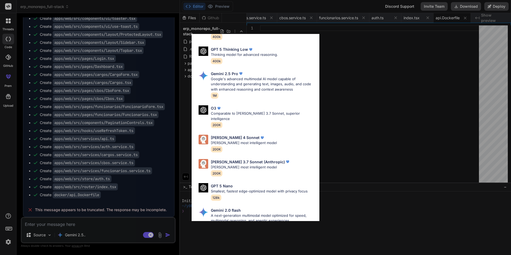
scroll to position [188, 0]
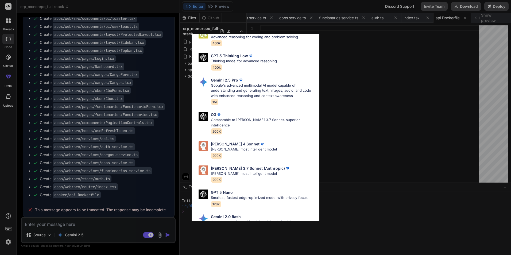
click at [121, 213] on div "All GPT 5 Mini Smaller, fast variant balancing speed and capability for light t…" at bounding box center [255, 127] width 511 height 255
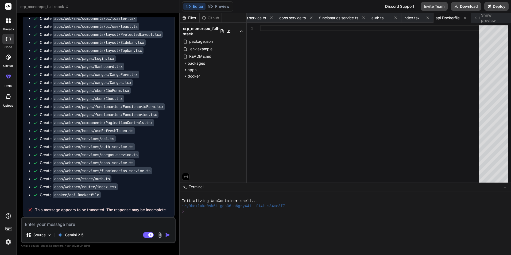
click at [139, 230] on div "Source Gemini 2.5.." at bounding box center [98, 236] width 153 height 13
click at [117, 222] on textarea at bounding box center [98, 223] width 153 height 10
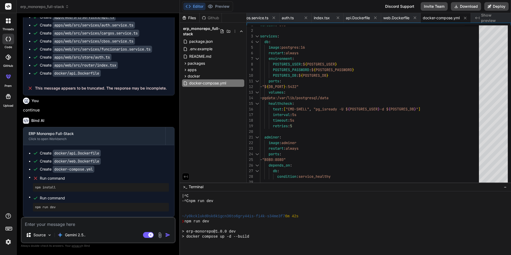
scroll to position [56, 0]
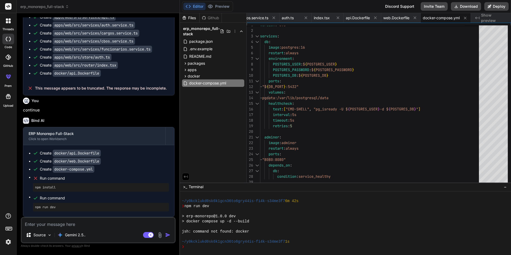
click at [115, 176] on span "Run command" at bounding box center [104, 178] width 129 height 5
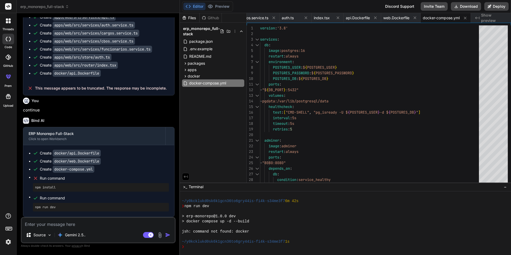
click at [127, 231] on div "Source Gemini 2.5.." at bounding box center [98, 236] width 153 height 13
click at [113, 217] on div "Create docker/api.Dockerfile Create docker/web.Dockerfile Create docker-compose…" at bounding box center [98, 181] width 151 height 72
click at [110, 224] on textarea at bounding box center [98, 223] width 153 height 10
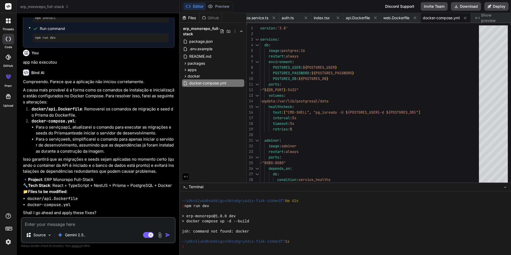
scroll to position [1770, 0]
click at [44, 225] on textarea at bounding box center [98, 223] width 153 height 10
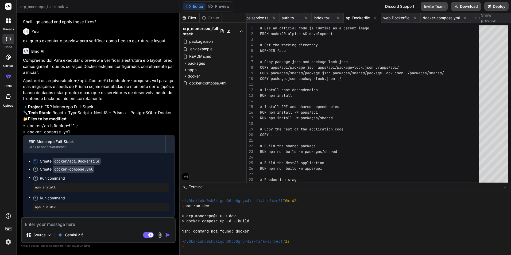
scroll to position [1974, 0]
click at [33, 162] on circle at bounding box center [35, 161] width 5 height 5
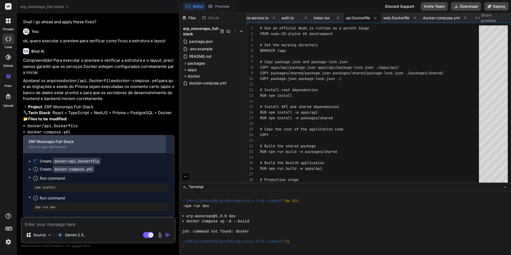
click at [79, 142] on div "ERP Monorepo Full-Stack" at bounding box center [95, 141] width 132 height 5
click at [164, 147] on div "ERP Monorepo Full-Stack Click to open Workbench" at bounding box center [94, 144] width 142 height 18
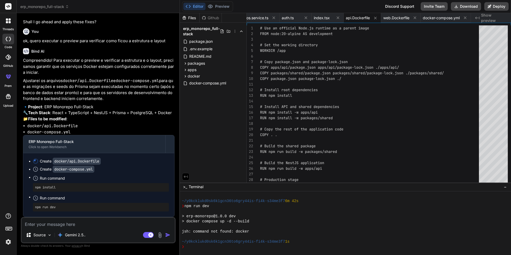
click at [104, 223] on textarea at bounding box center [98, 223] width 153 height 10
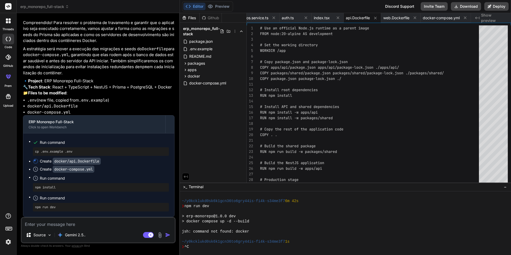
scroll to position [61, 0]
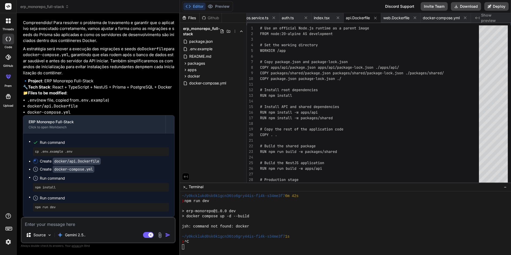
click at [103, 226] on textarea at bounding box center [98, 223] width 153 height 10
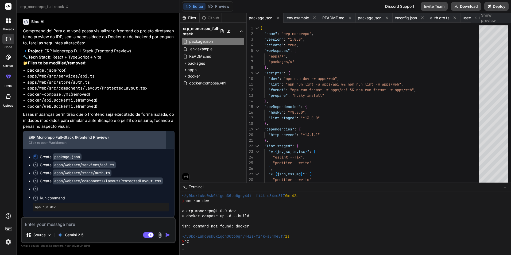
scroll to position [2459, 0]
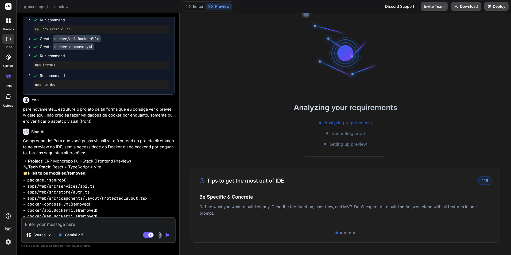
scroll to position [2074, 0]
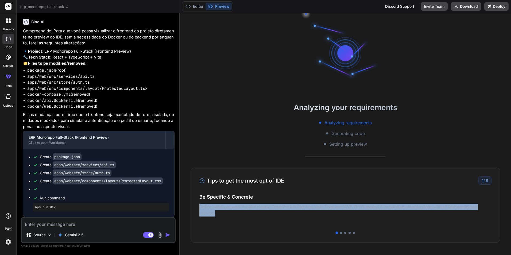
drag, startPoint x: 441, startPoint y: 199, endPoint x: 252, endPoint y: 182, distance: 189.3
click at [259, 183] on div "Tips to get the most out of IDE 1 / 5 Be Specific & Concrete Define what you wa…" at bounding box center [346, 205] width 310 height 75
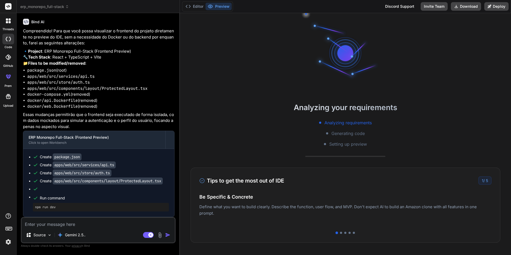
drag, startPoint x: 252, startPoint y: 182, endPoint x: 313, endPoint y: 207, distance: 65.7
click at [313, 207] on div "Easy Deployment Deploy your Next.js and React projects to Vercel. For Node.js b…" at bounding box center [345, 210] width 293 height 23
click at [340, 233] on div at bounding box center [341, 233] width 2 height 2
click at [344, 234] on div at bounding box center [345, 233] width 2 height 2
click at [350, 235] on div "Tips to get the most out of IDE 3 / 5 Be Specific & Concrete Define what you wa…" at bounding box center [346, 205] width 310 height 75
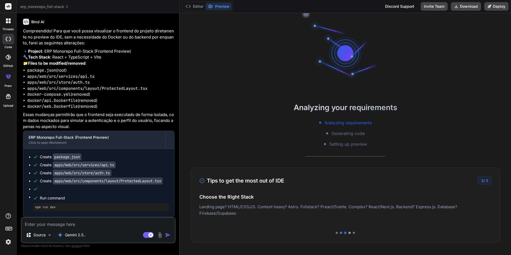
click at [349, 232] on div at bounding box center [350, 233] width 2 height 2
click at [356, 234] on div "Tips to get the most out of IDE 4 / 5 Be Specific & Concrete Define what you wa…" at bounding box center [346, 205] width 310 height 75
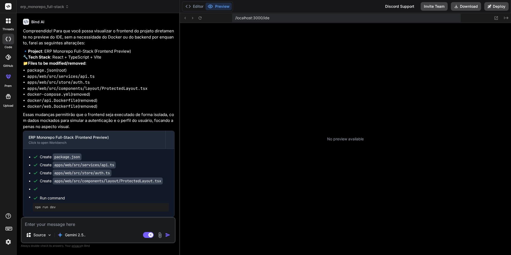
type textarea "x"
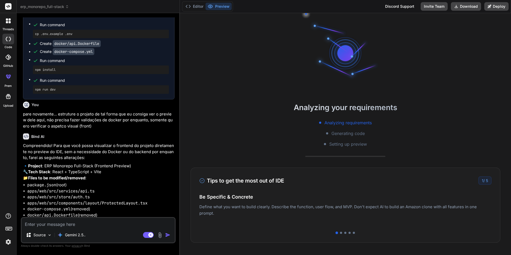
scroll to position [2074, 0]
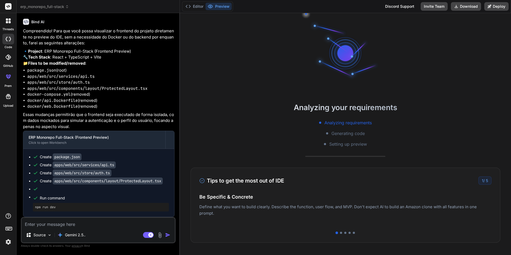
click at [66, 6] on span "erp_monorepo_full-stack" at bounding box center [44, 6] width 49 height 5
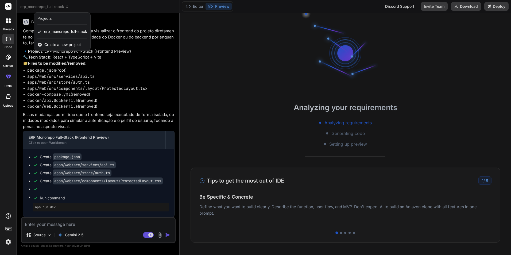
click at [66, 5] on div at bounding box center [255, 127] width 511 height 255
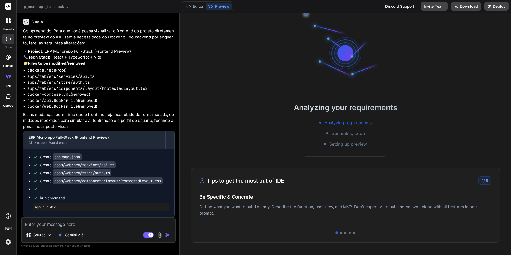
click at [64, 5] on span "erp_monorepo_full-stack" at bounding box center [44, 6] width 49 height 5
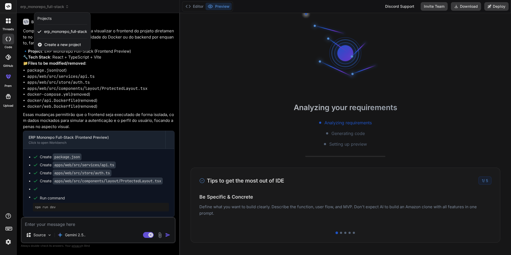
click at [4, 237] on div at bounding box center [8, 230] width 16 height 34
click at [9, 243] on img at bounding box center [8, 241] width 9 height 9
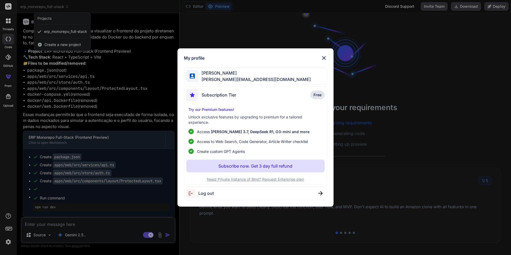
click at [324, 57] on img at bounding box center [324, 58] width 6 height 6
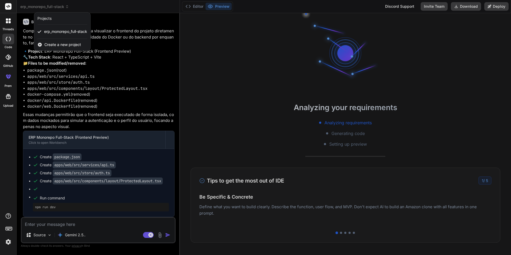
click at [8, 243] on img at bounding box center [8, 241] width 9 height 9
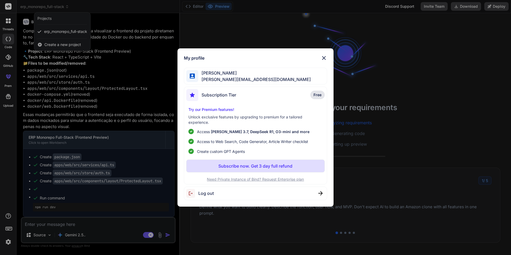
click at [213, 190] on div "Log out" at bounding box center [200, 193] width 28 height 9
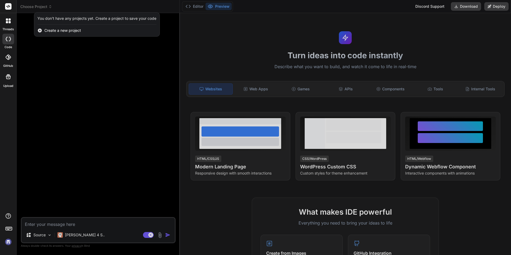
scroll to position [0, 0]
click at [10, 241] on img at bounding box center [8, 241] width 9 height 9
type textarea "x"
